Goal: Information Seeking & Learning: Learn about a topic

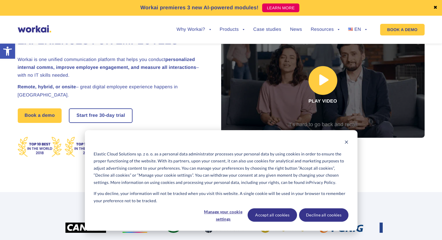
scroll to position [58, 0]
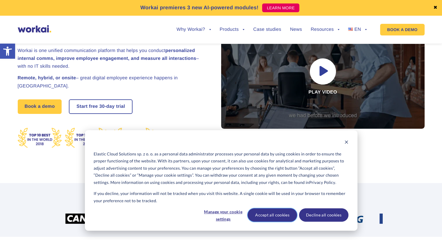
click at [276, 214] on button "Accept all cookies" at bounding box center [272, 214] width 49 height 13
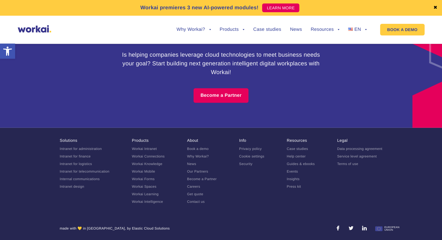
scroll to position [3634, 0]
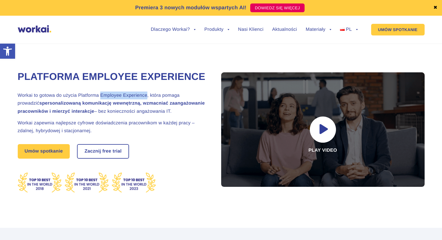
drag, startPoint x: 146, startPoint y: 111, endPoint x: 101, endPoint y: 108, distance: 45.7
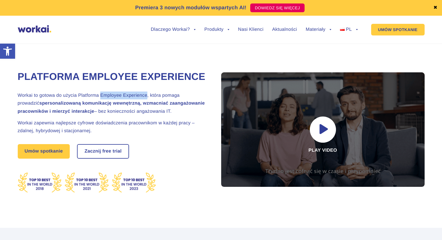
click at [101, 108] on h2 "Workai to gotowa do użycia Platforma Employee Experience, która pomaga prowadzi…" at bounding box center [112, 104] width 189 height 24
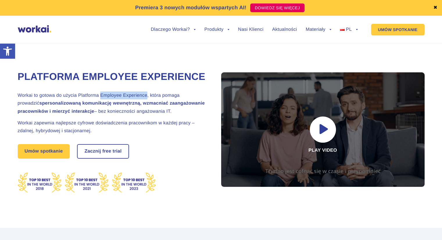
copy h2 "Employee Experience"
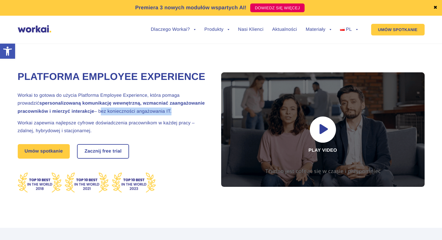
drag, startPoint x: 136, startPoint y: 125, endPoint x: 100, endPoint y: 125, distance: 36.0
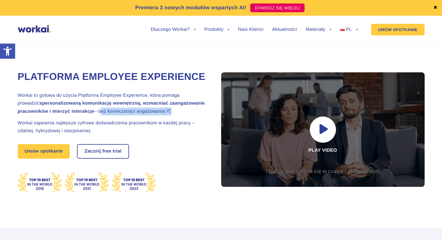
click at [100, 115] on h2 "Workai to gotowa do użycia Platforma Employee Experience, która pomaga prowadzi…" at bounding box center [112, 104] width 189 height 24
copy h2 "bez konieczności angażowania IT"
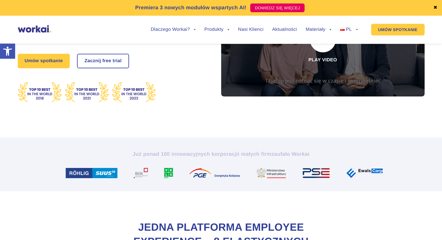
scroll to position [87, 0]
